Goal: Find contact information: Find contact information

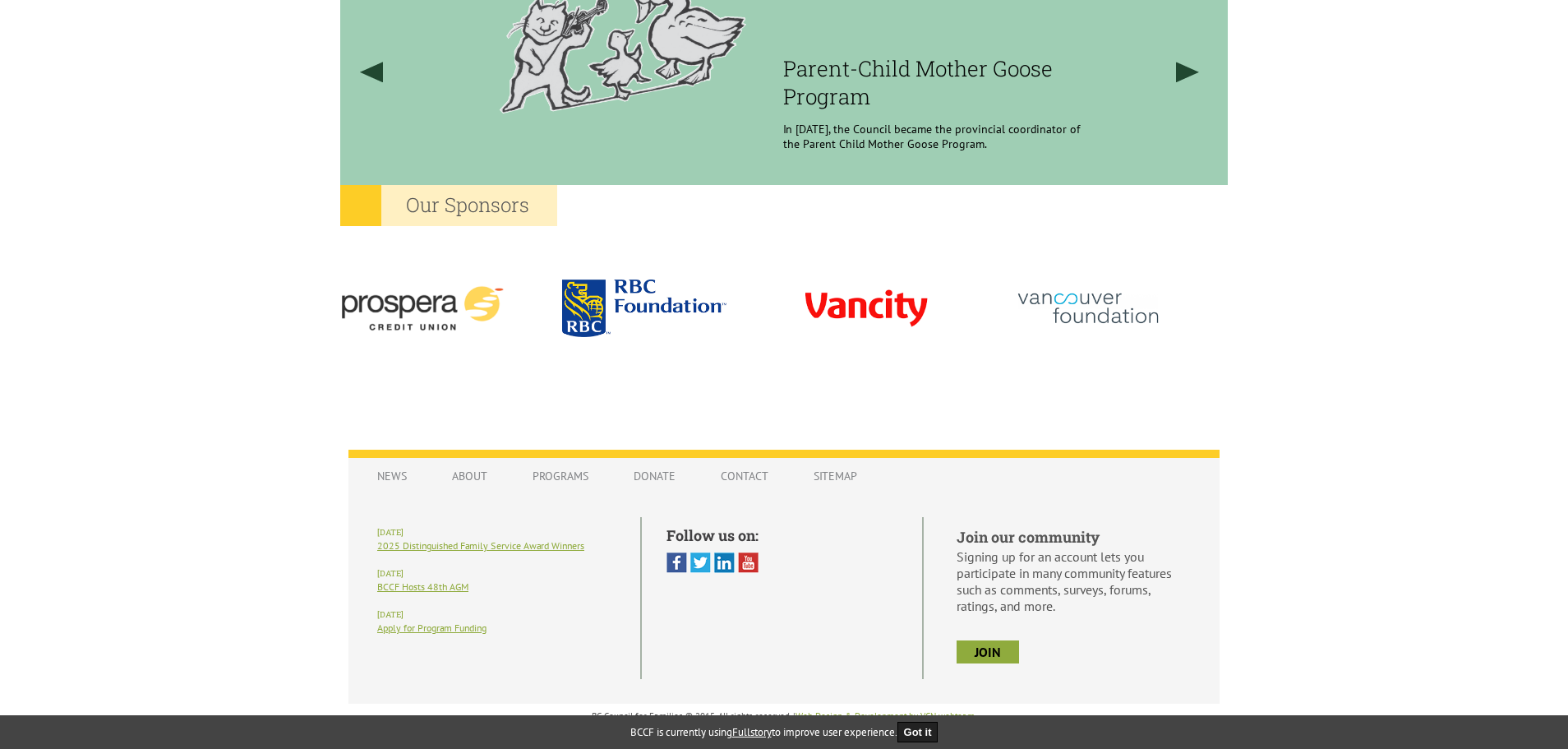
scroll to position [1397, 0]
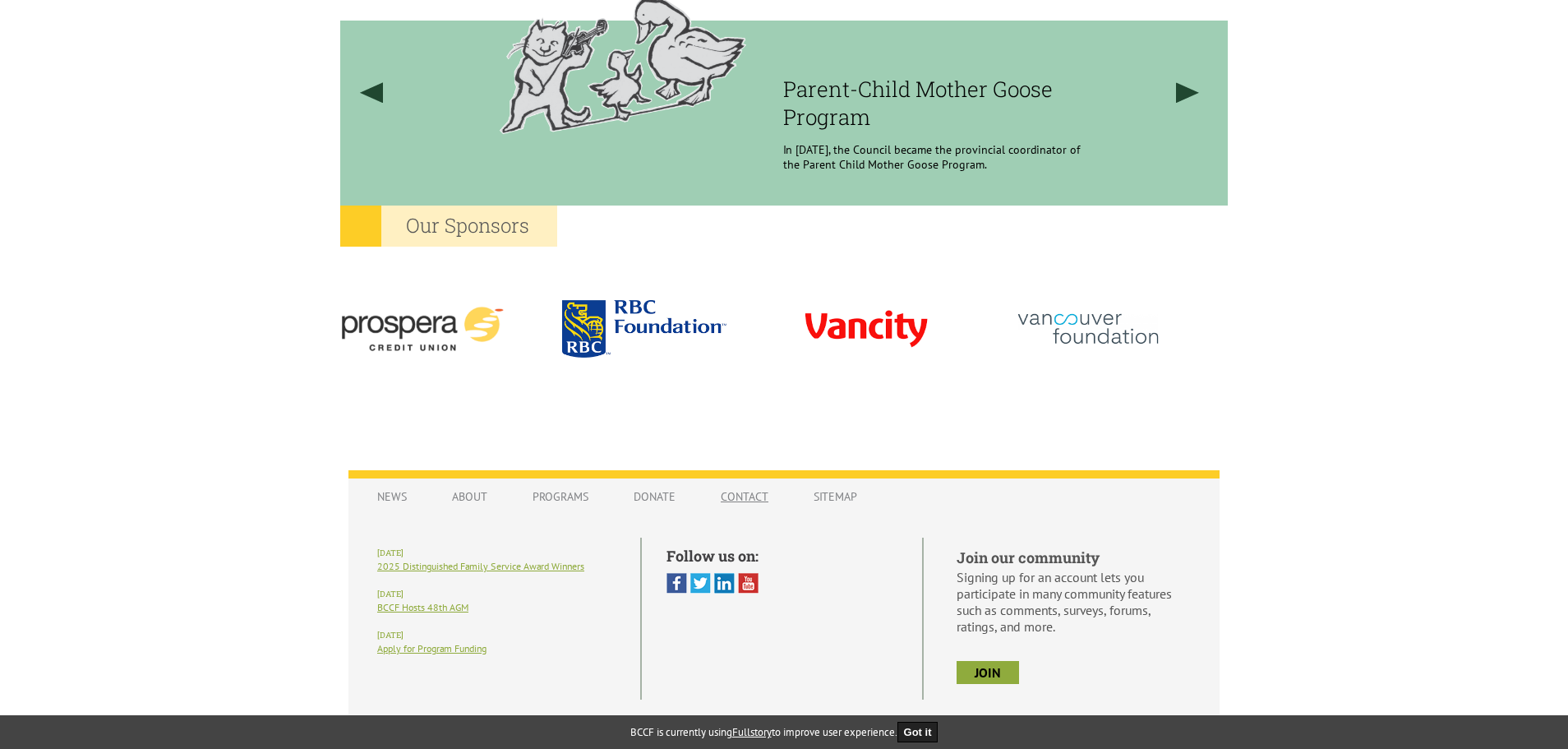
click at [739, 489] on link "Contact" at bounding box center [745, 496] width 81 height 31
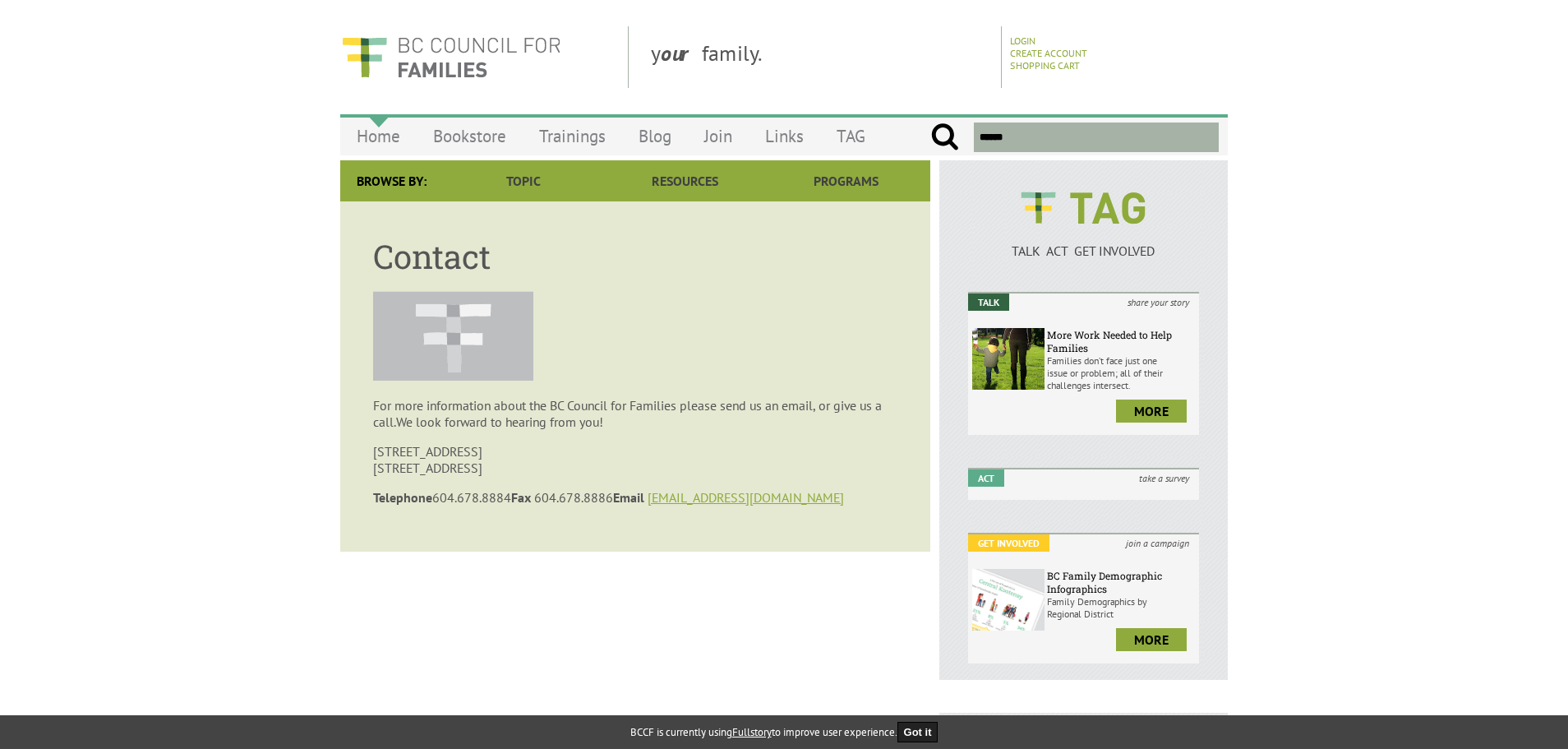
click at [386, 132] on link "Home" at bounding box center [378, 135] width 76 height 39
